Goal: Task Accomplishment & Management: Manage account settings

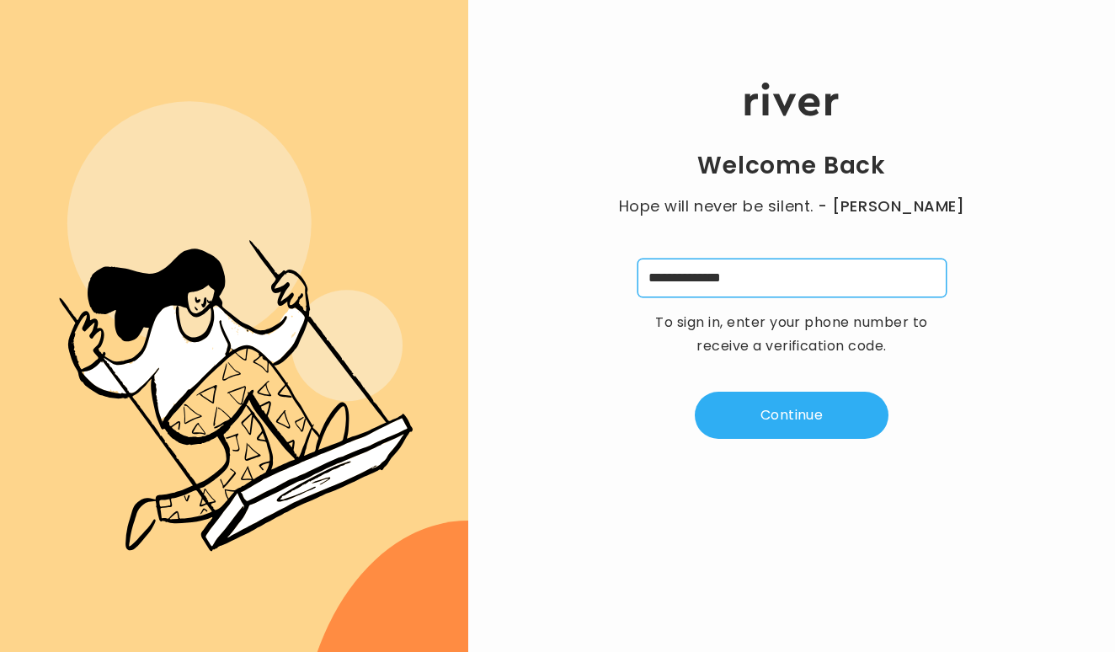
type input "**********"
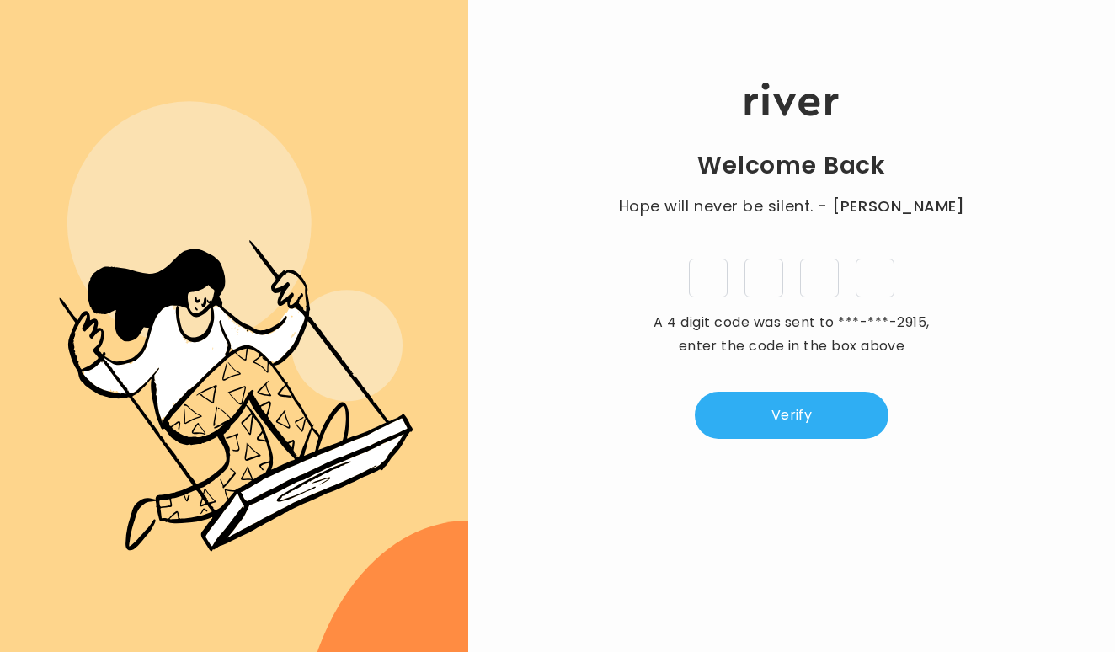
type input "*"
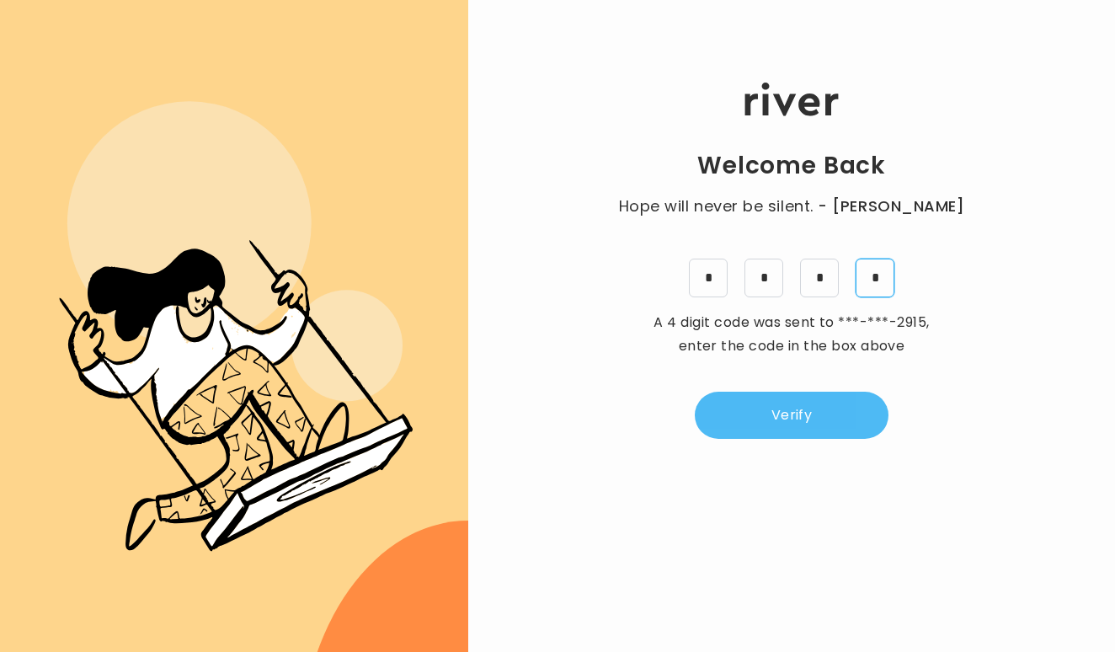
type input "*"
click at [836, 403] on button "Verify" at bounding box center [792, 414] width 194 height 47
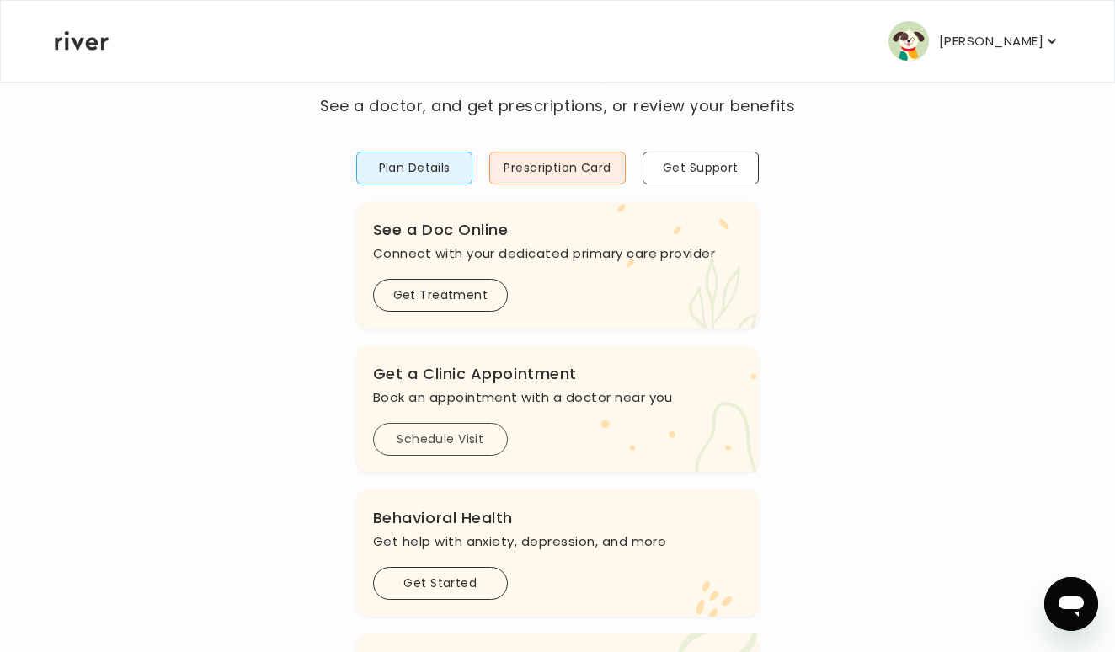
scroll to position [100, 0]
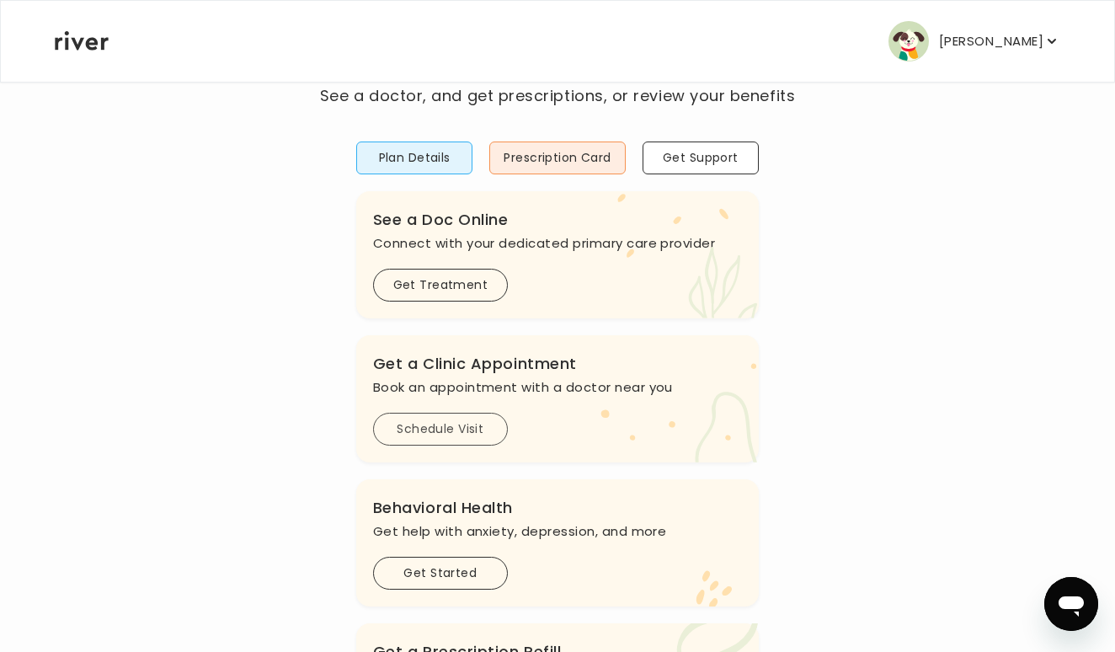
click at [458, 429] on button "Schedule Visit" at bounding box center [440, 429] width 135 height 33
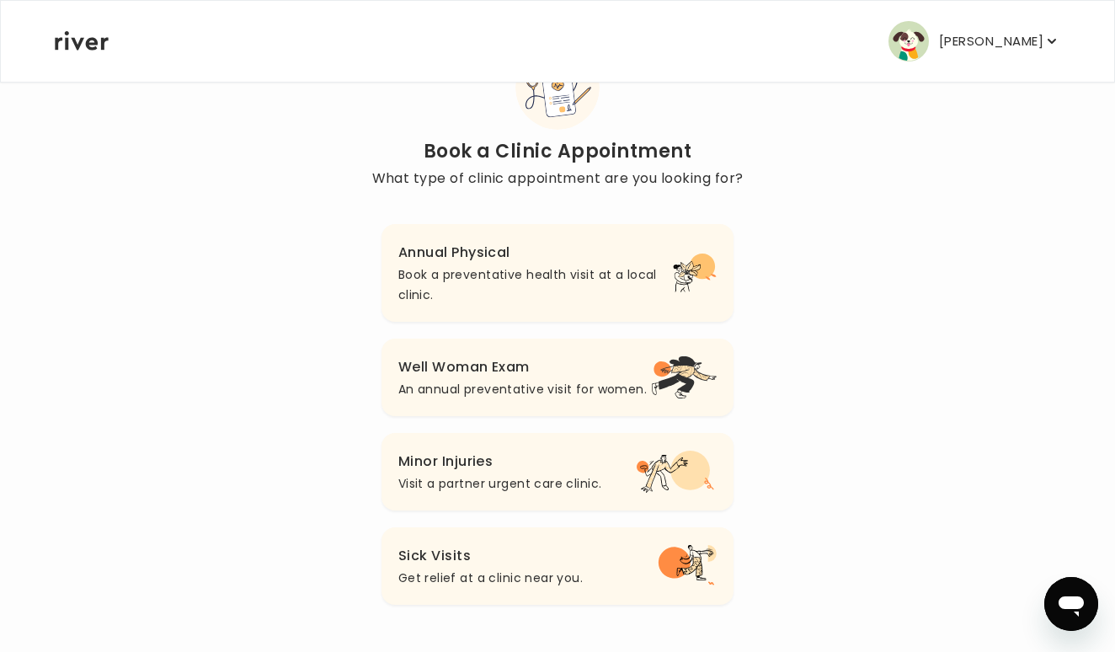
scroll to position [83, 0]
click at [517, 569] on p "Get relief at a clinic near you." at bounding box center [490, 577] width 184 height 20
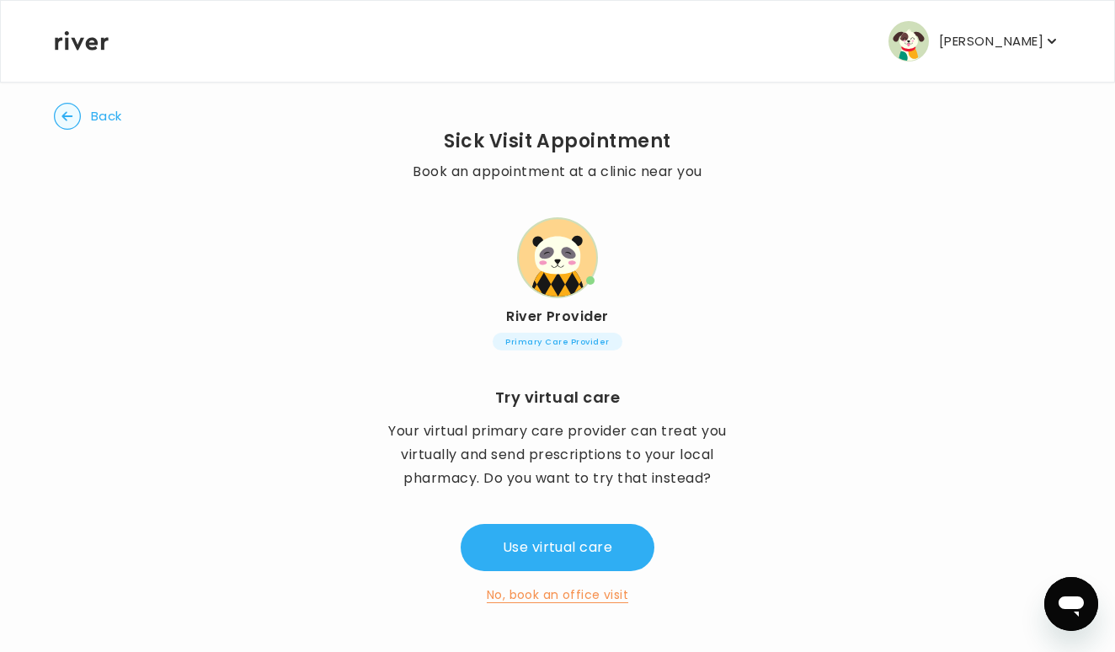
scroll to position [25, 0]
click at [572, 593] on button "No, book an office visit" at bounding box center [557, 594] width 141 height 20
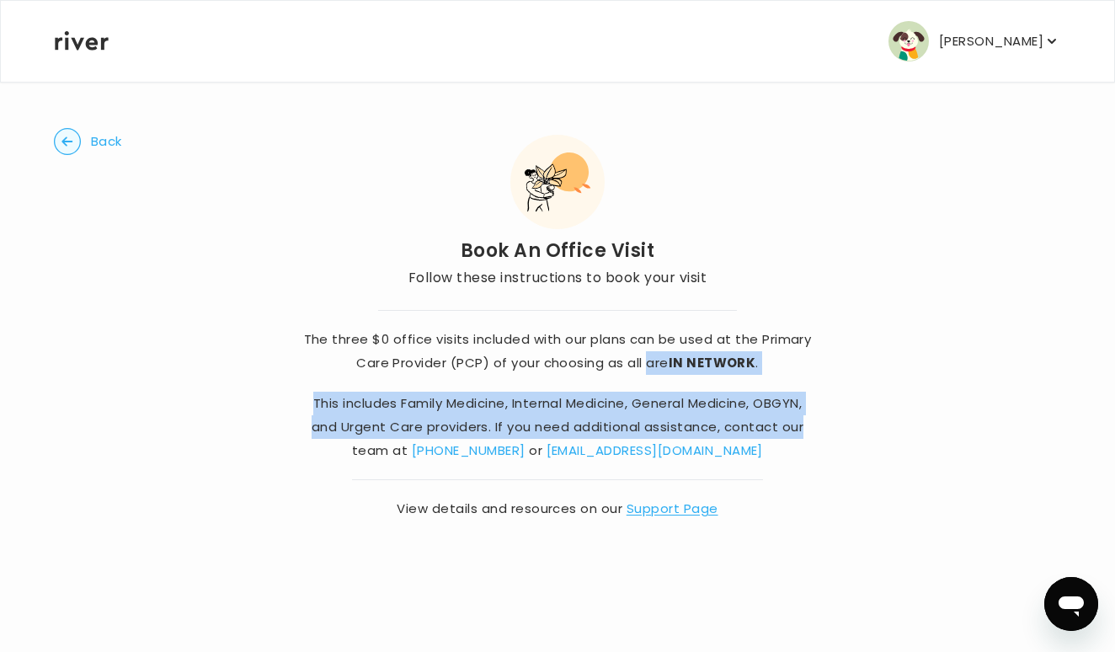
drag, startPoint x: 646, startPoint y: 362, endPoint x: 885, endPoint y: 429, distance: 248.2
click at [885, 429] on div "Back Book An Office Visit Follow these instructions to book your visit The thre…" at bounding box center [557, 324] width 1007 height 487
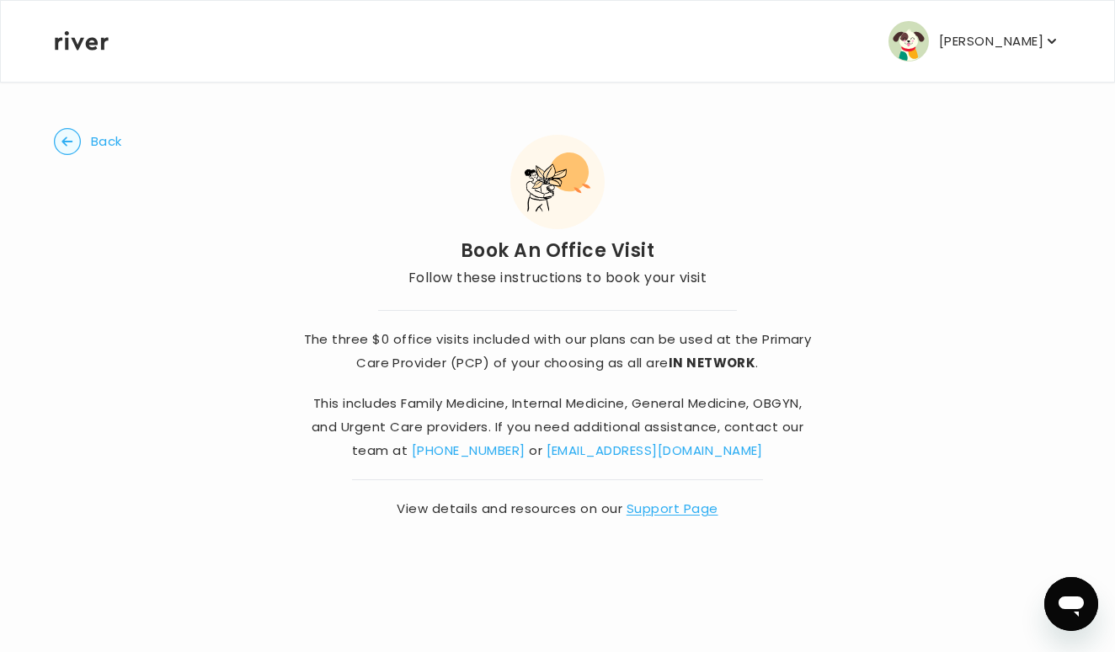
click at [80, 129] on icon "button" at bounding box center [67, 141] width 27 height 27
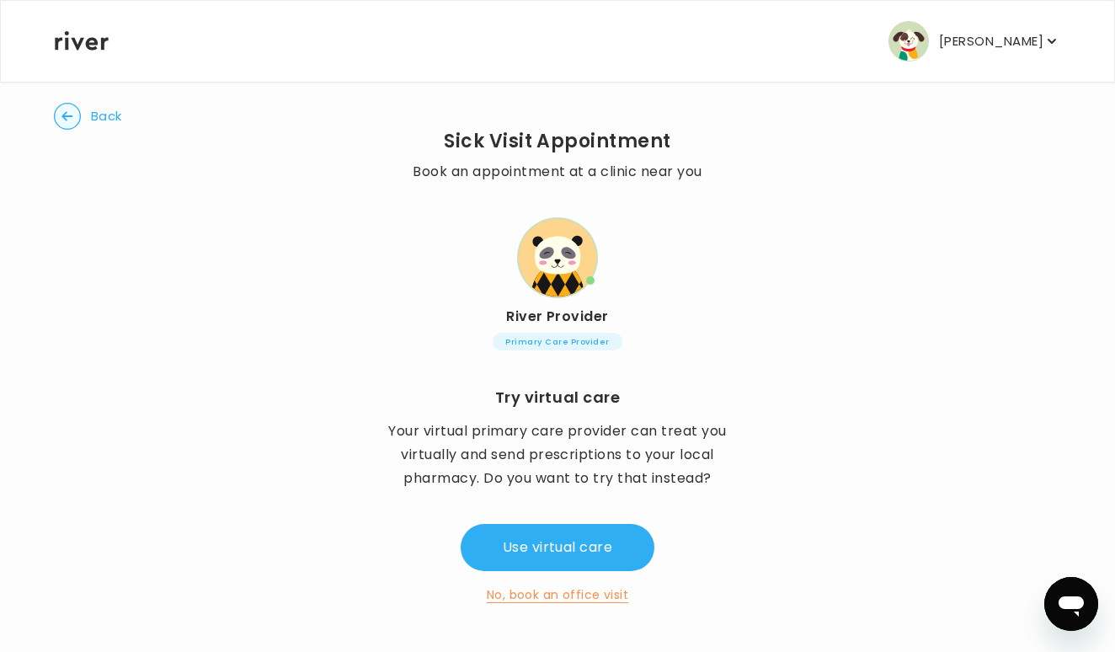
click at [77, 129] on icon "button" at bounding box center [67, 116] width 27 height 27
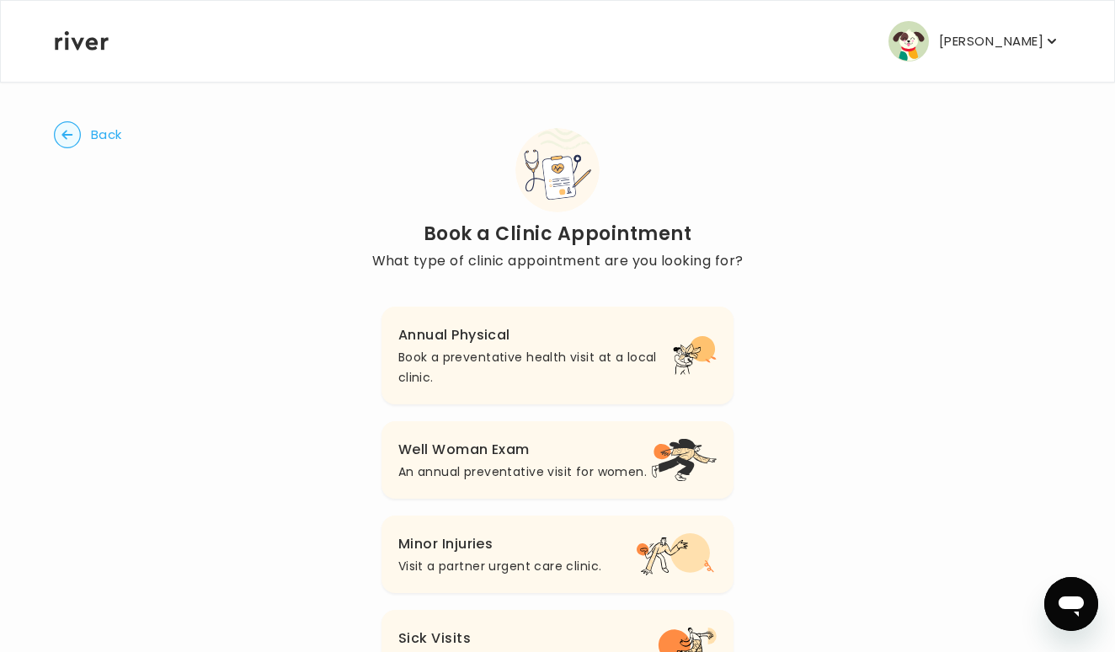
click at [920, 39] on img "button" at bounding box center [908, 41] width 40 height 40
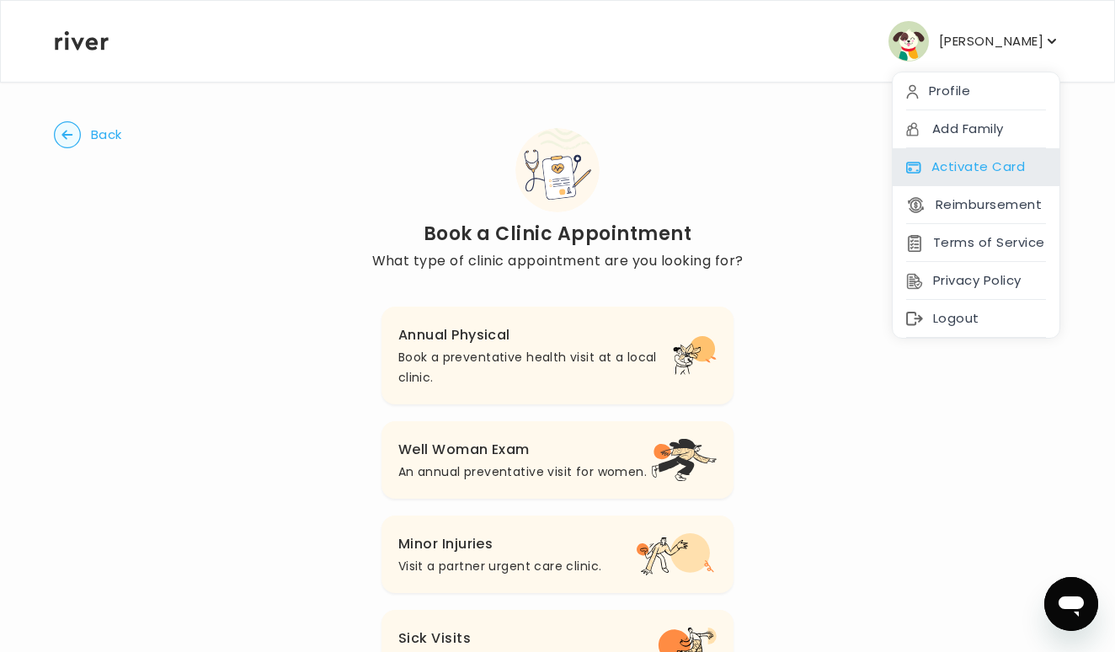
click at [952, 167] on div "Activate Card" at bounding box center [975, 167] width 167 height 38
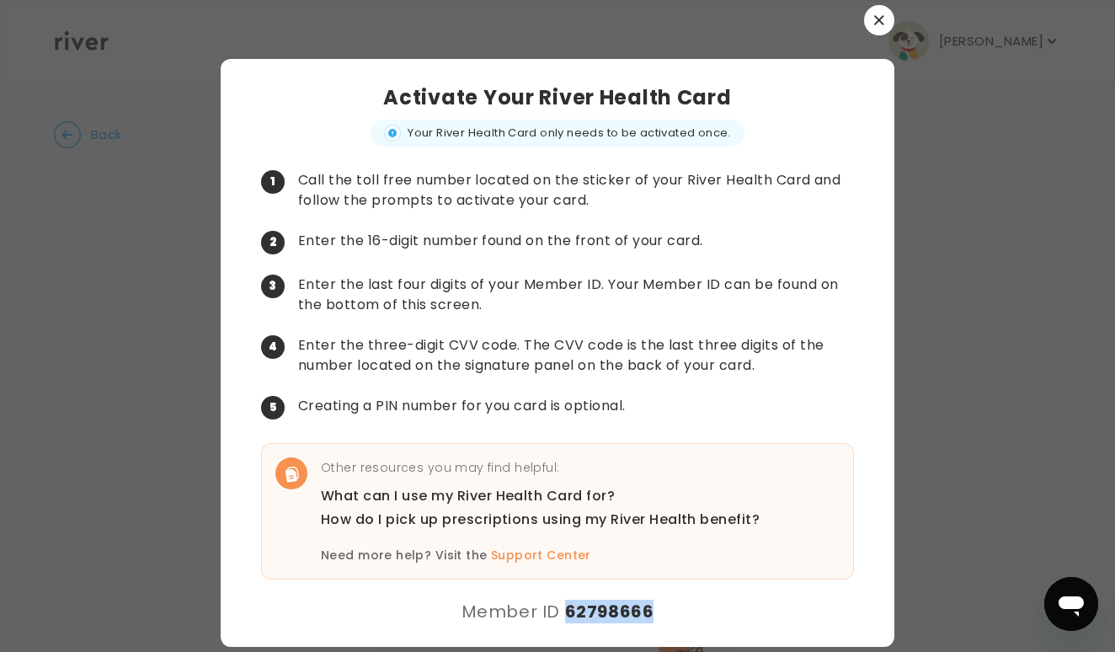
drag, startPoint x: 563, startPoint y: 615, endPoint x: 660, endPoint y: 610, distance: 96.9
click at [661, 610] on div "Activate Your River Health Card Your River Health Card only needs to be activat…" at bounding box center [557, 353] width 673 height 588
copy strong "62798666"
click at [987, 391] on div at bounding box center [557, 326] width 1115 height 652
click at [874, 25] on button "button" at bounding box center [879, 20] width 30 height 30
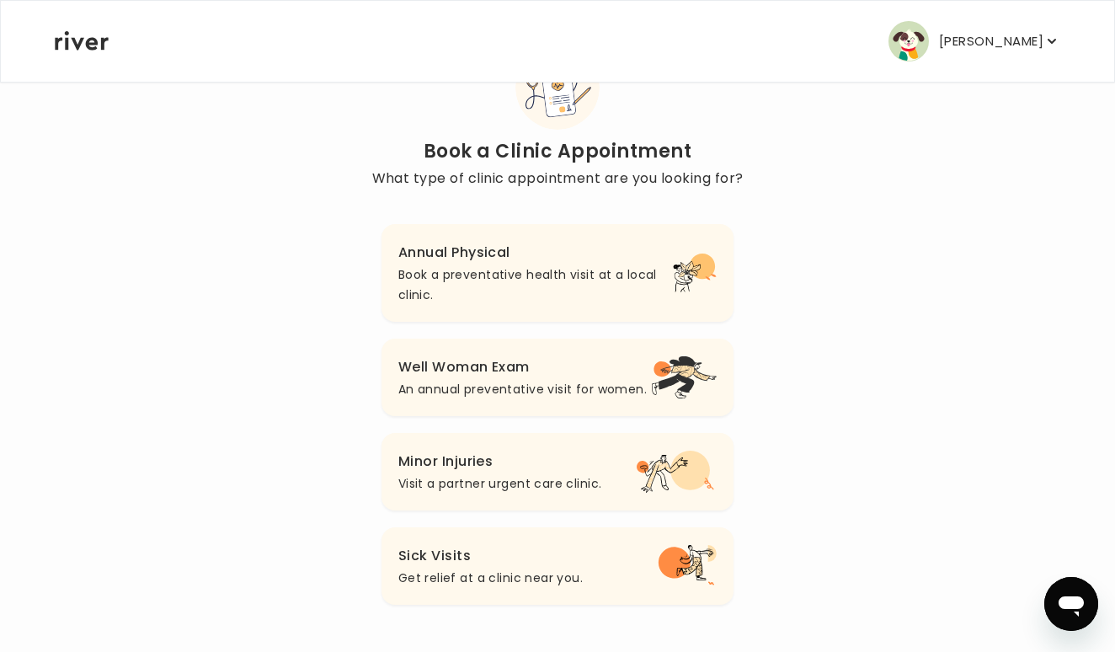
scroll to position [83, 0]
click at [527, 279] on p "Book a preventative health visit at a local clinic." at bounding box center [535, 284] width 274 height 40
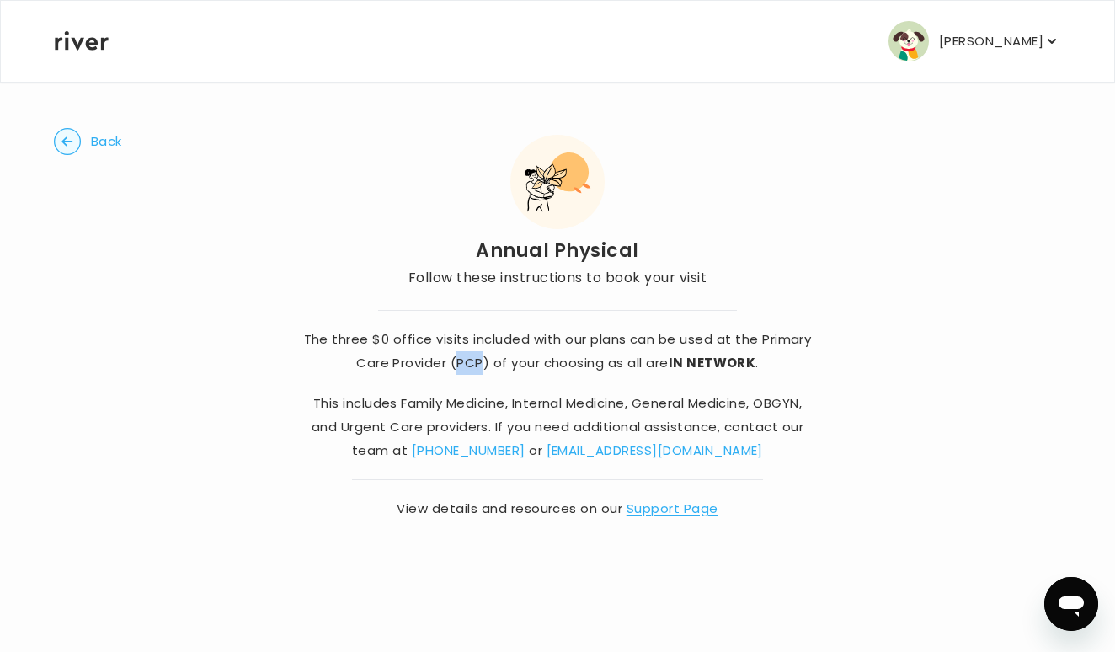
drag, startPoint x: 454, startPoint y: 362, endPoint x: 482, endPoint y: 364, distance: 28.7
click at [482, 364] on p "The three $0 office visits included with our plans can be used at the Primary C…" at bounding box center [558, 350] width 514 height 47
copy p "PCP"
click at [624, 450] on link "[EMAIL_ADDRESS][DOMAIN_NAME]" at bounding box center [654, 450] width 216 height 18
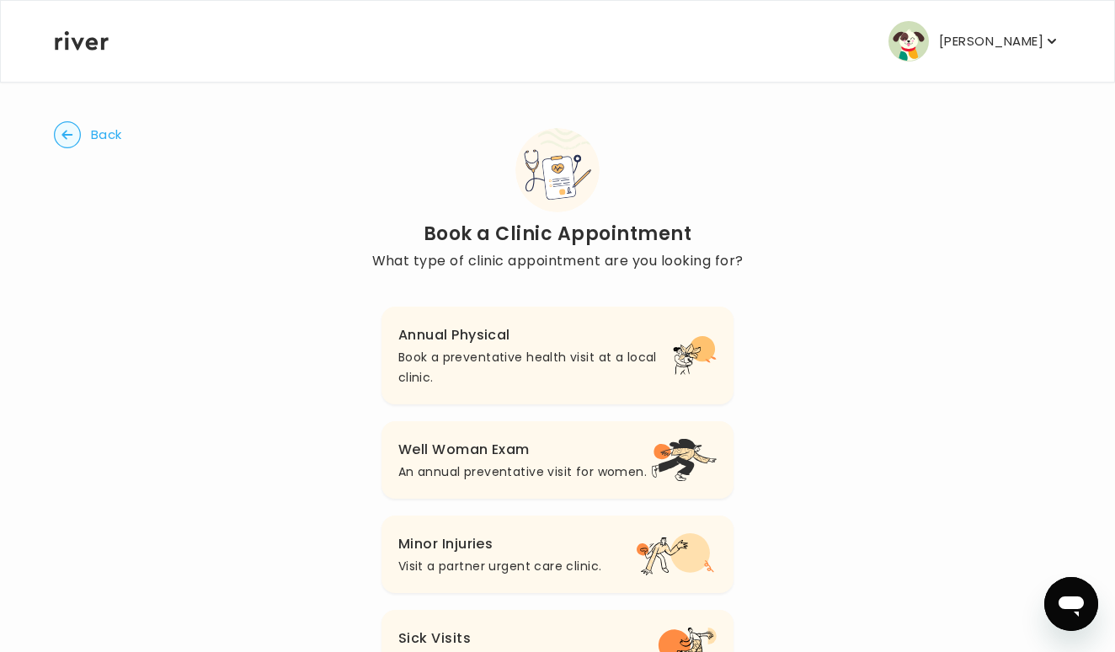
scroll to position [83, 0]
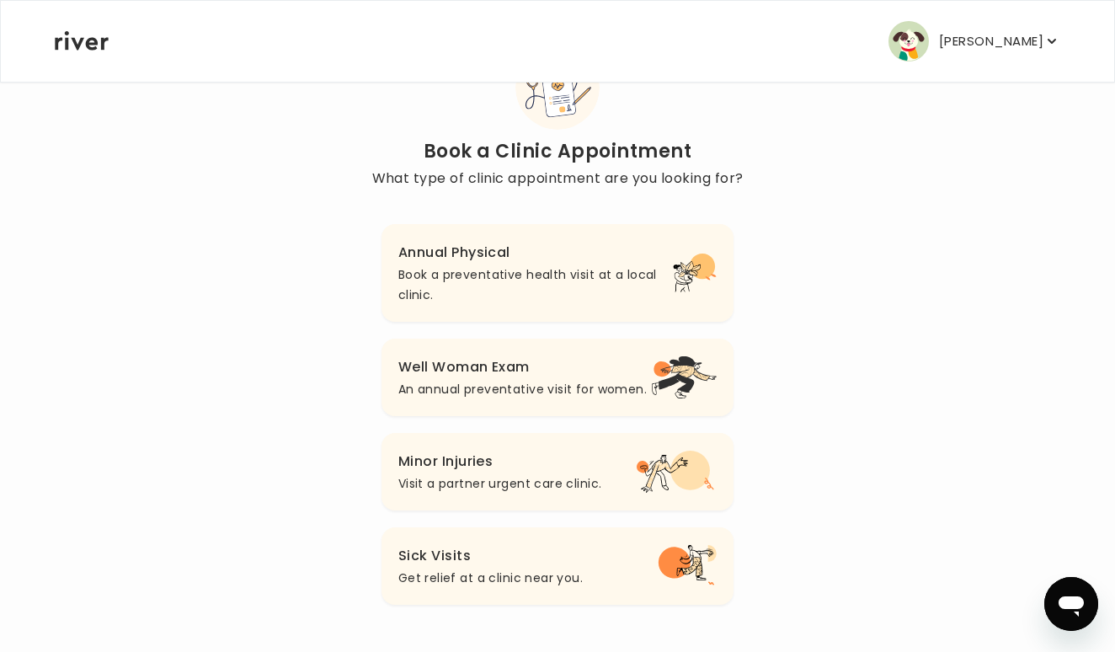
click at [958, 45] on p "[PERSON_NAME]" at bounding box center [991, 41] width 104 height 24
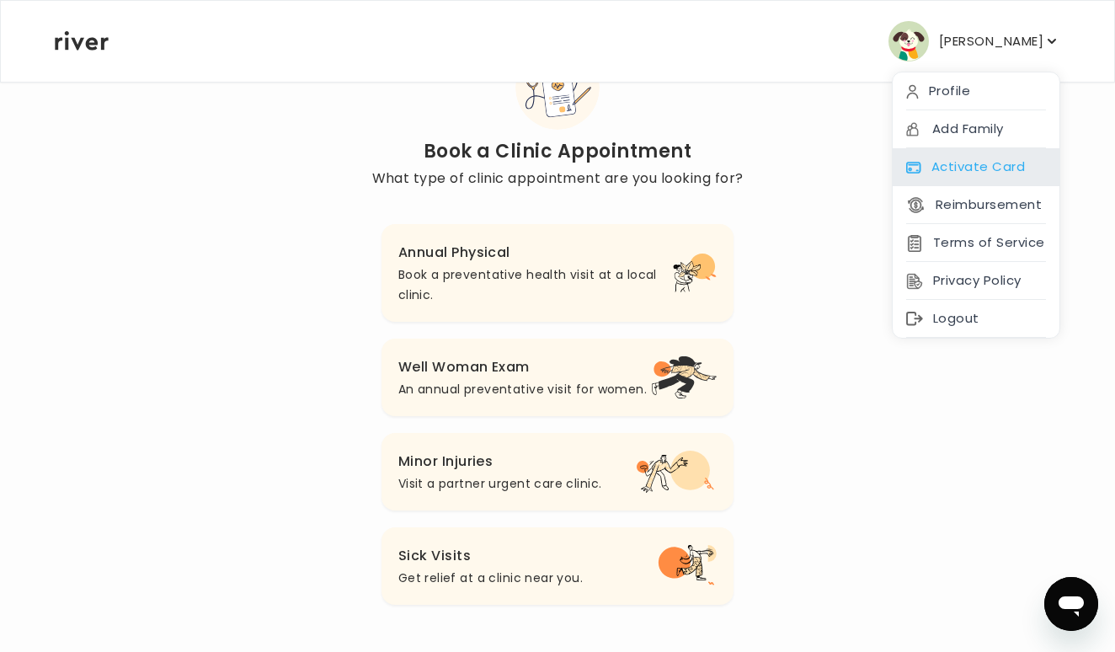
click at [978, 167] on div "Activate Card" at bounding box center [975, 167] width 167 height 38
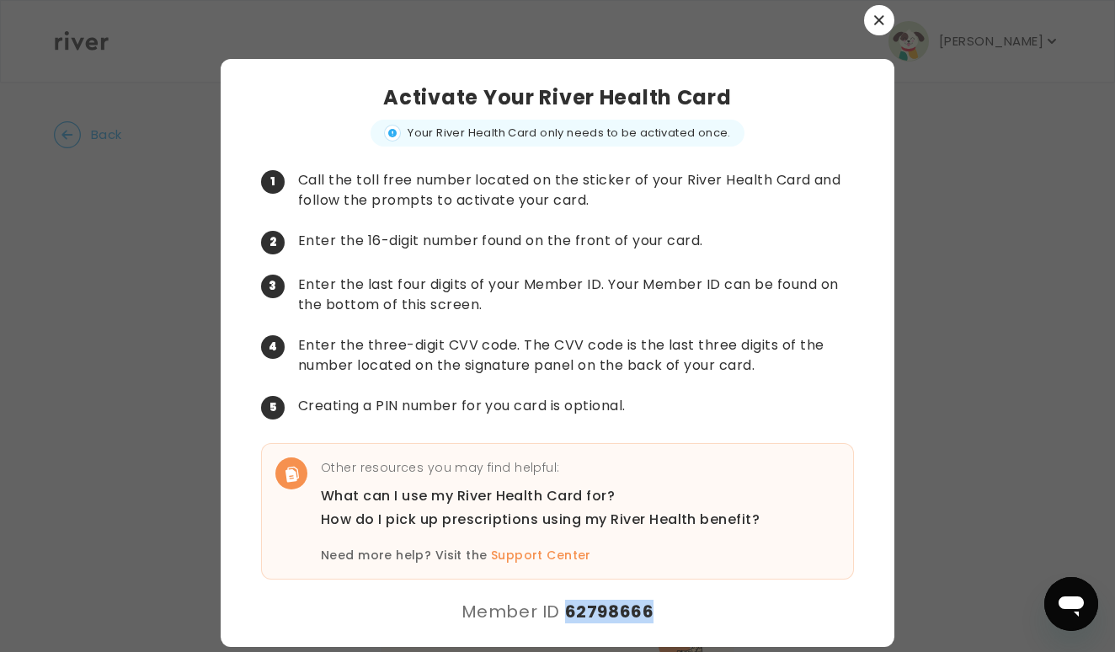
drag, startPoint x: 566, startPoint y: 605, endPoint x: 652, endPoint y: 610, distance: 86.8
click at [652, 613] on div "Activate Your River Health Card Your River Health Card only needs to be activat…" at bounding box center [557, 353] width 673 height 588
copy strong "62798666"
click at [1017, 437] on div at bounding box center [557, 326] width 1115 height 652
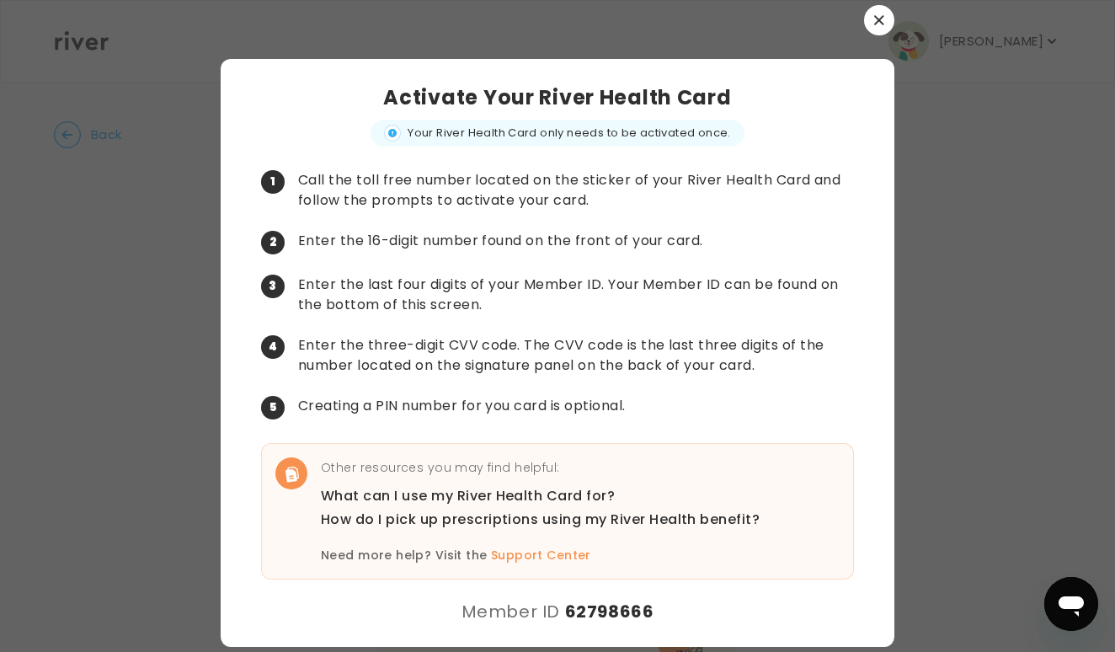
click at [887, 28] on button "button" at bounding box center [879, 20] width 30 height 30
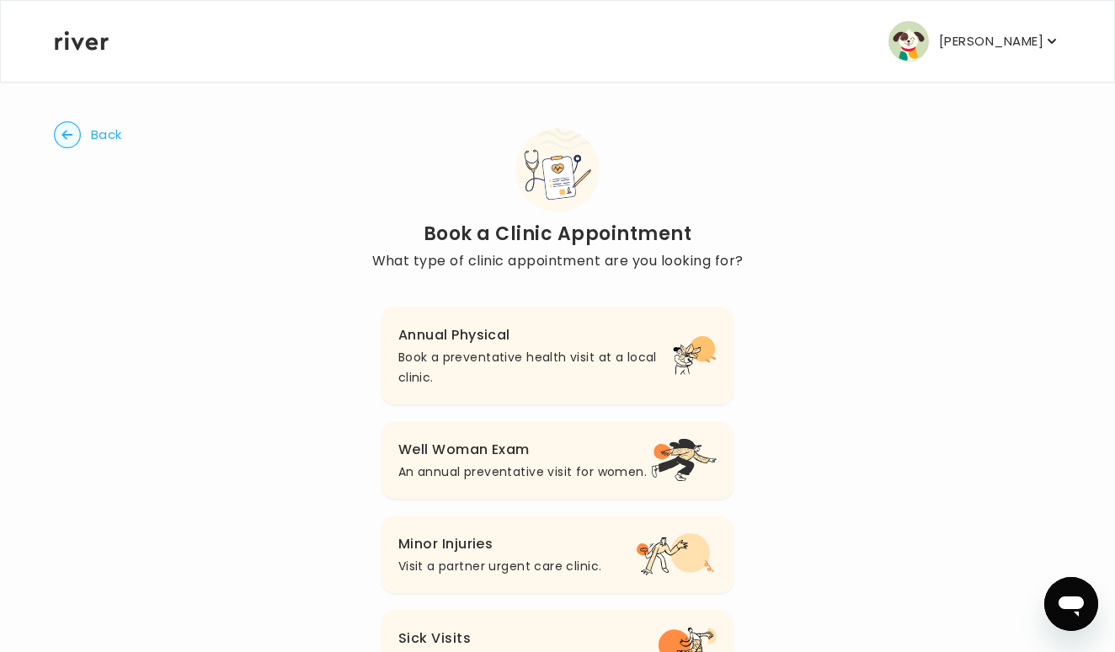
click at [1042, 38] on p "[PERSON_NAME]" at bounding box center [991, 41] width 104 height 24
click at [797, 90] on div "Back Book a Clinic Appointment What type of clinic appointment are you looking …" at bounding box center [557, 407] width 1007 height 653
